Goal: Information Seeking & Learning: Learn about a topic

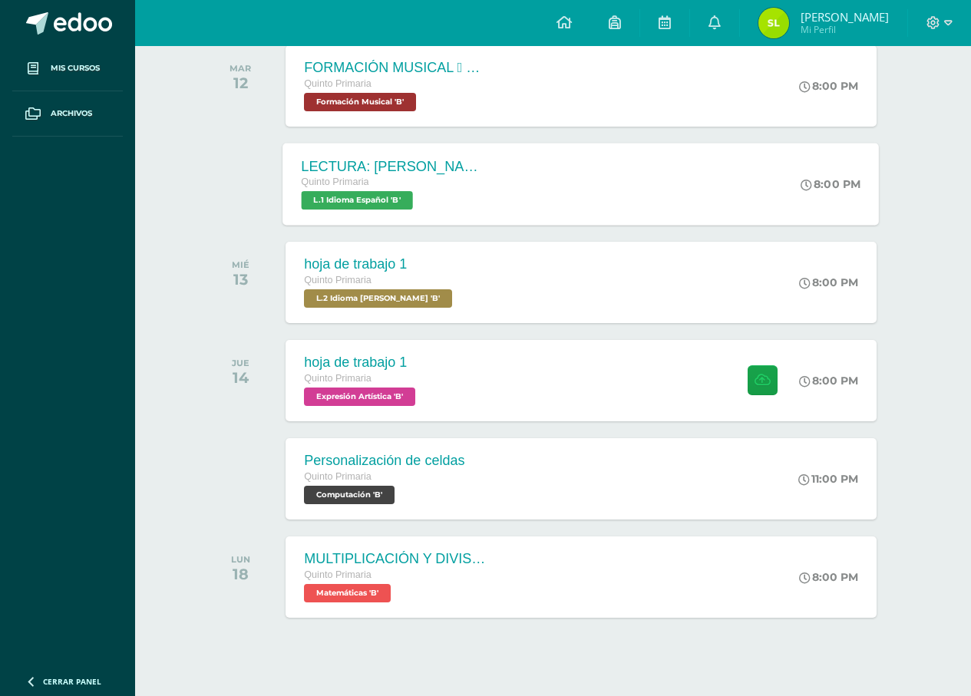
scroll to position [276, 0]
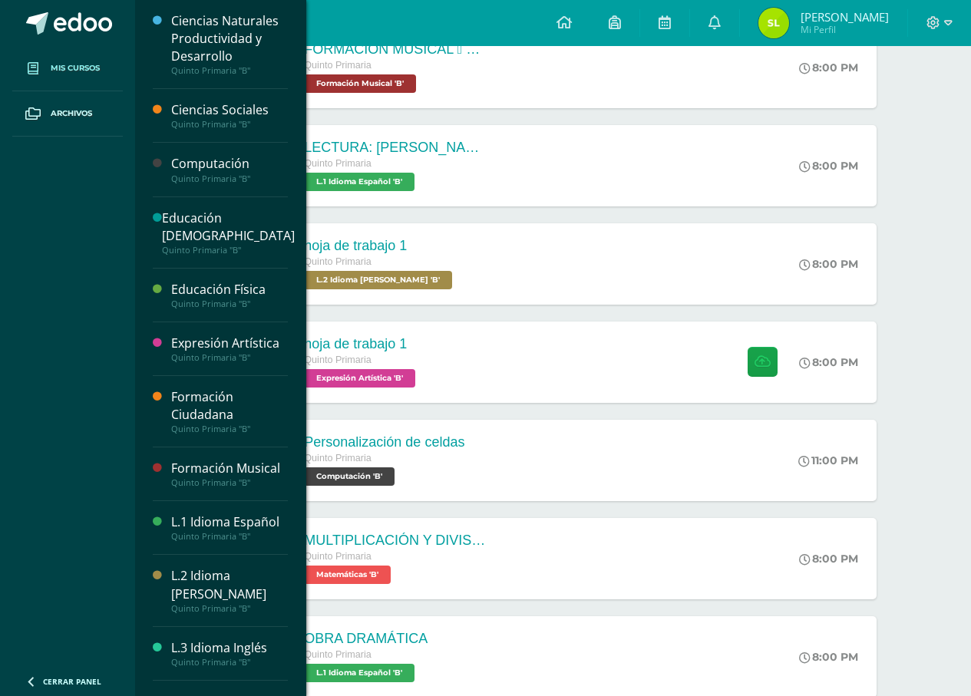
click at [71, 71] on span "Mis cursos" at bounding box center [75, 68] width 49 height 12
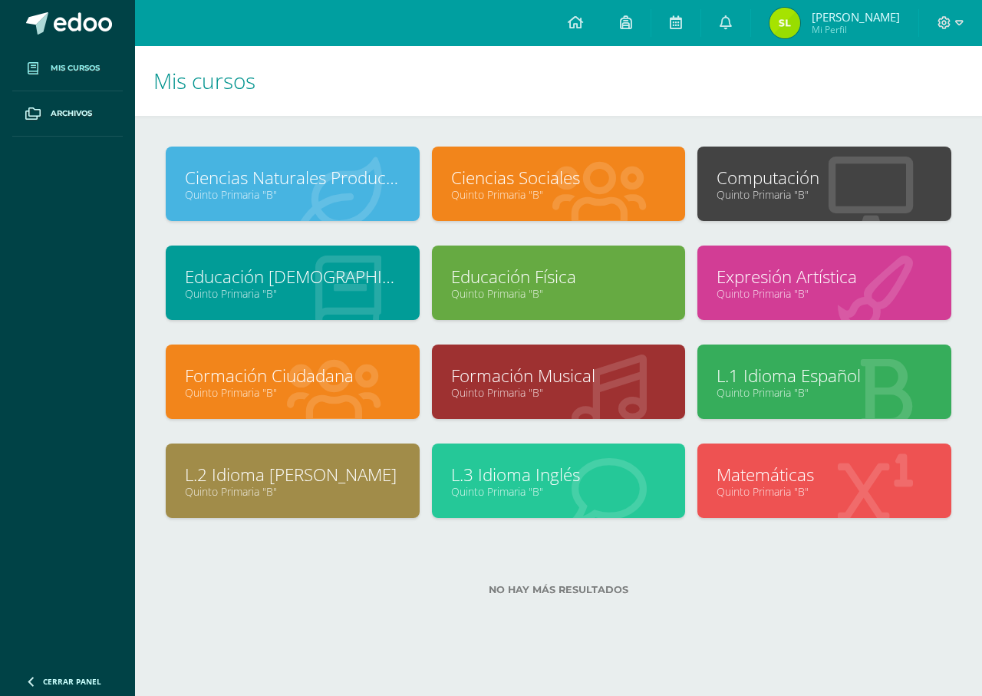
click at [794, 483] on link "Matemáticas" at bounding box center [825, 475] width 216 height 24
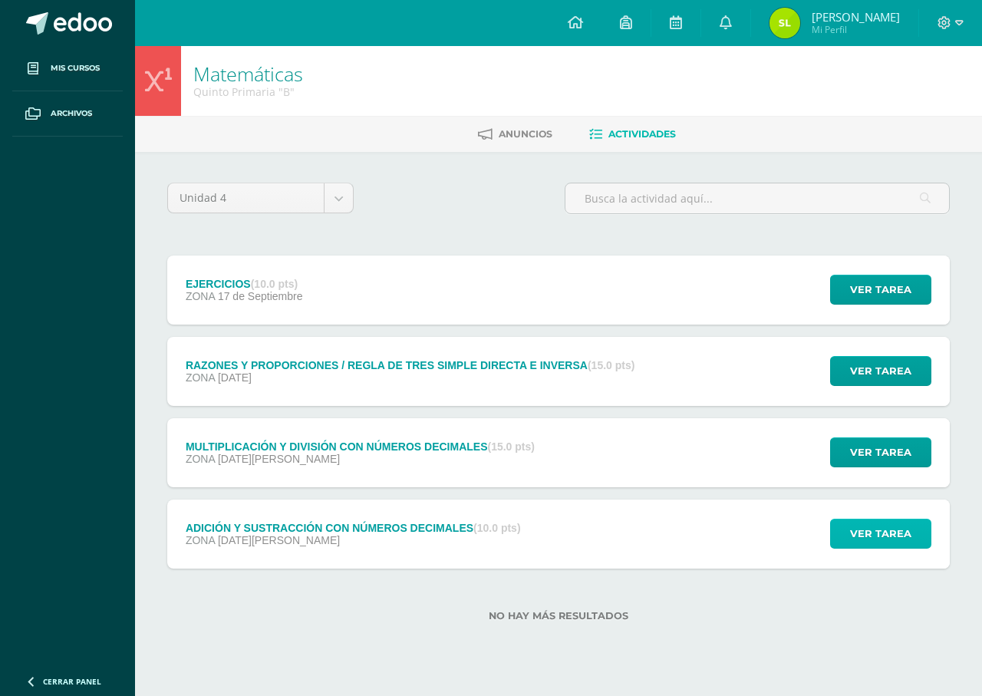
click at [863, 541] on span "Ver tarea" at bounding box center [880, 534] width 61 height 28
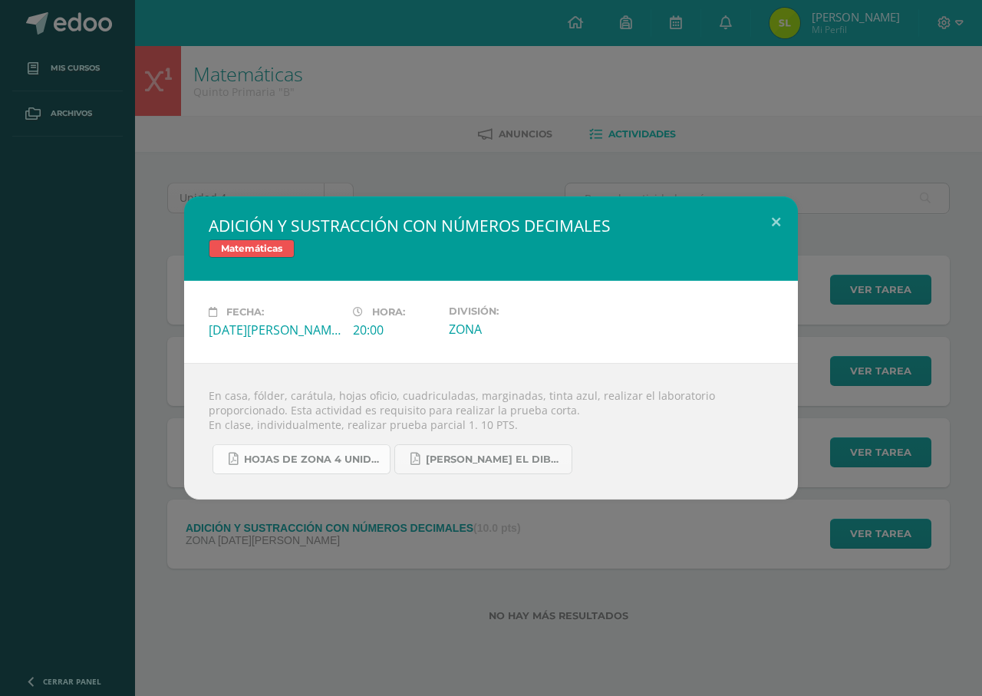
click at [284, 460] on span "HOJAS DE ZONA 4 UNIDAD 2025.pdf" at bounding box center [313, 460] width 138 height 12
